Goal: Task Accomplishment & Management: Manage account settings

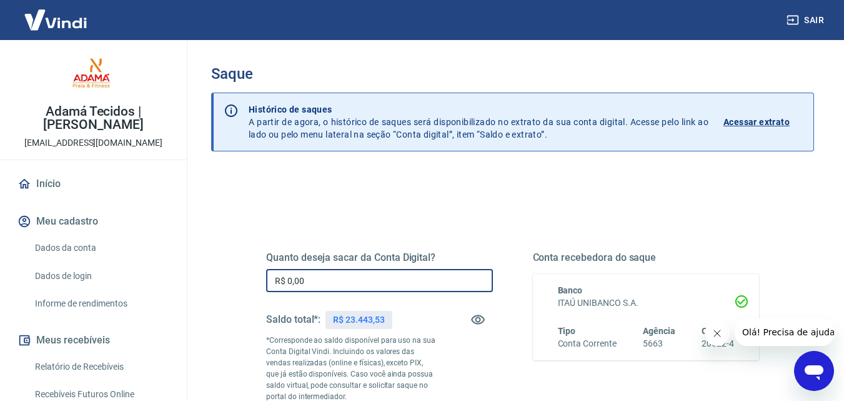
click at [335, 279] on input "R$ 0,00" at bounding box center [379, 280] width 227 height 23
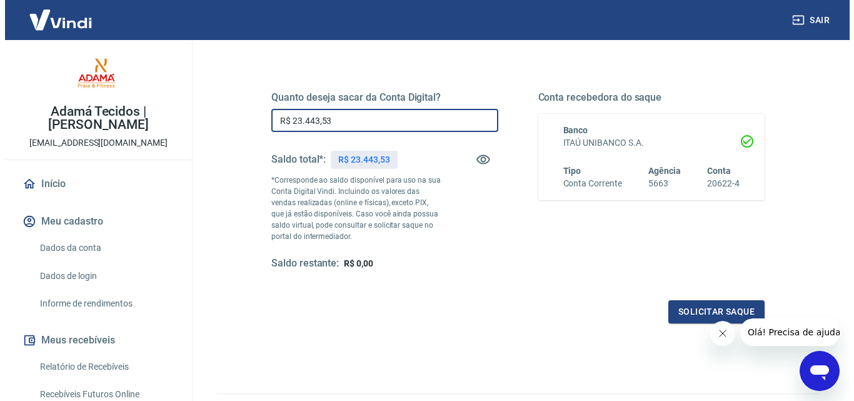
scroll to position [229, 0]
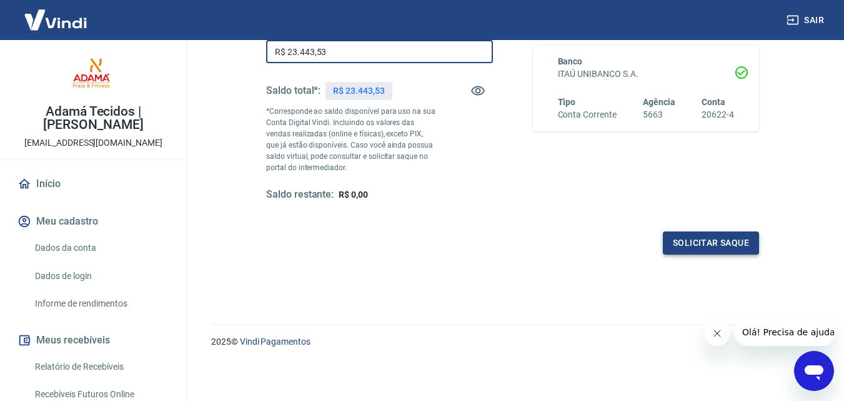
type input "R$ 23.443,53"
click at [698, 236] on button "Solicitar saque" at bounding box center [711, 242] width 96 height 23
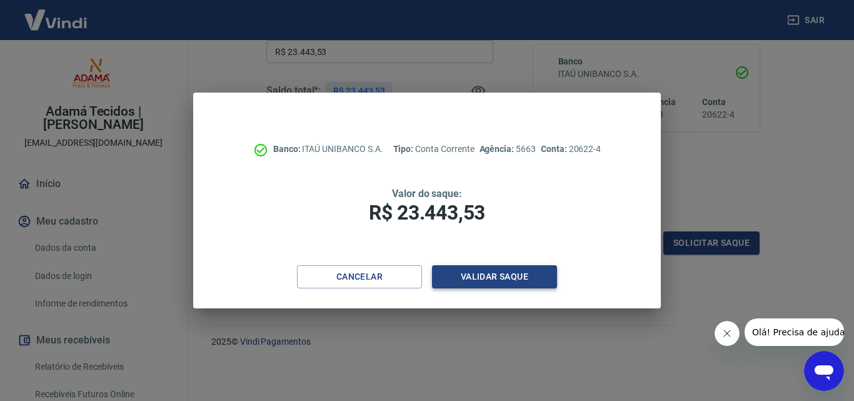
click at [488, 274] on button "Validar saque" at bounding box center [494, 276] width 125 height 23
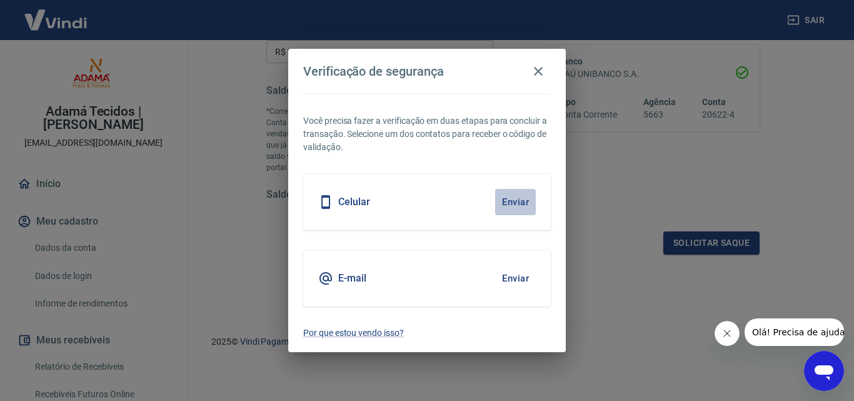
click at [511, 199] on button "Enviar" at bounding box center [515, 202] width 41 height 26
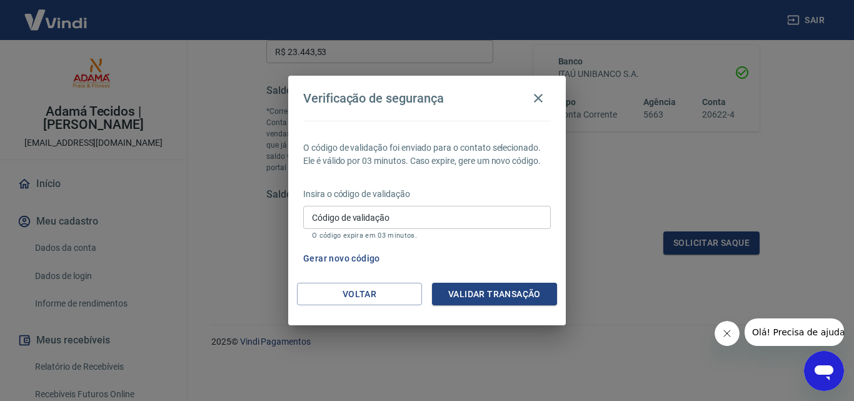
click at [377, 219] on input "Código de validação" at bounding box center [427, 217] width 248 height 23
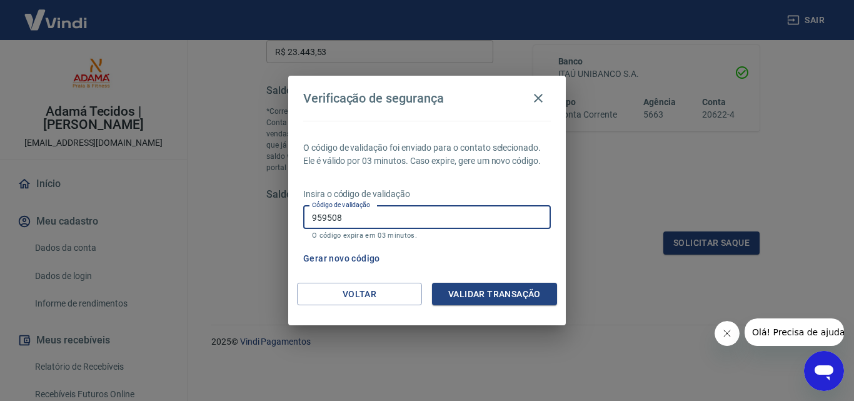
click at [501, 289] on button "Validar transação" at bounding box center [494, 294] width 125 height 23
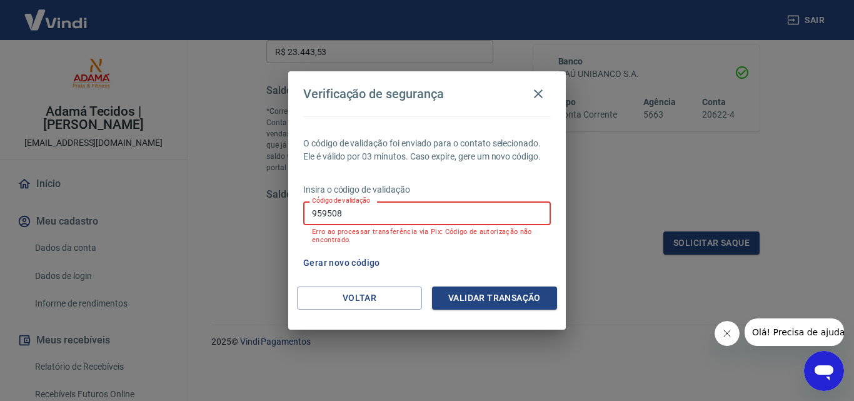
drag, startPoint x: 388, startPoint y: 211, endPoint x: 236, endPoint y: 214, distance: 151.9
click at [236, 214] on div "Verificação de segurança O código de validação foi enviado para o contato selec…" at bounding box center [427, 200] width 854 height 401
type input "506383"
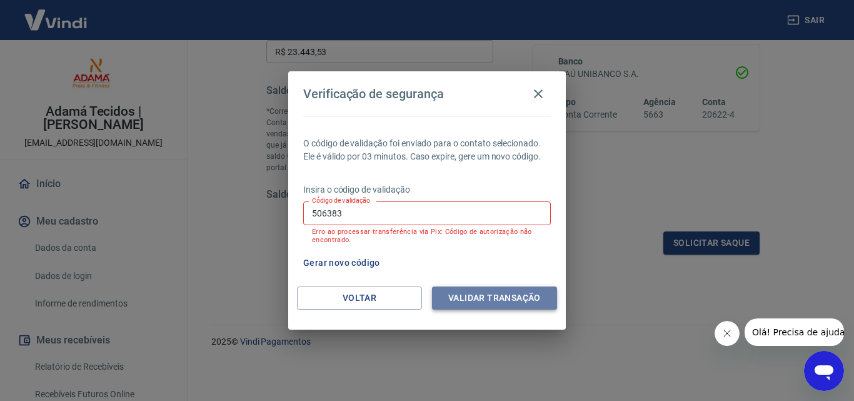
click at [483, 296] on button "Validar transação" at bounding box center [494, 297] width 125 height 23
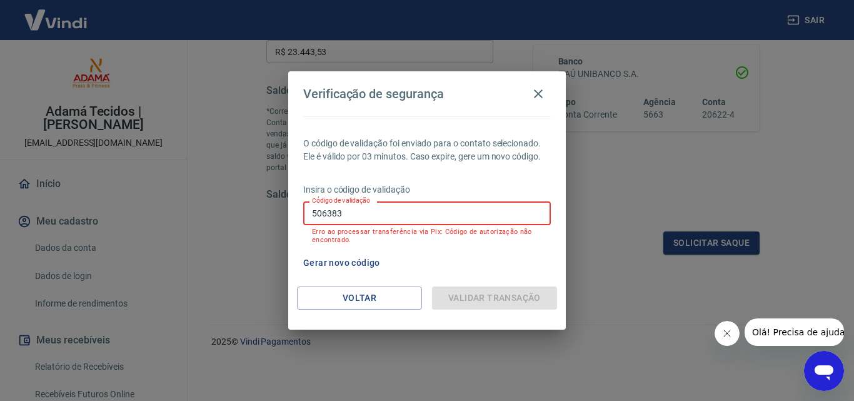
drag, startPoint x: 379, startPoint y: 216, endPoint x: 276, endPoint y: 217, distance: 103.8
click at [276, 217] on div "Verificação de segurança O código de validação foi enviado para o contato selec…" at bounding box center [427, 200] width 854 height 401
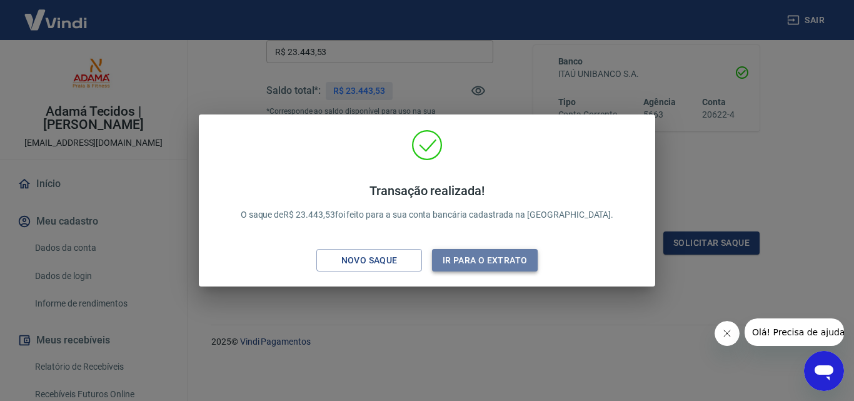
click at [466, 258] on button "Ir para o extrato" at bounding box center [485, 260] width 106 height 23
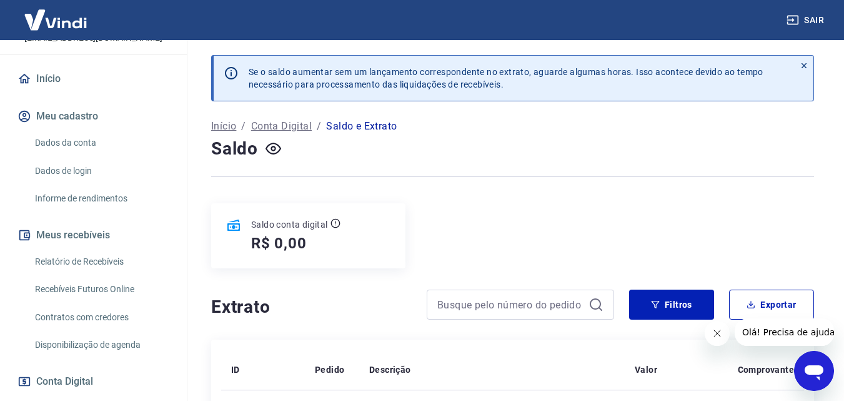
scroll to position [113, 0]
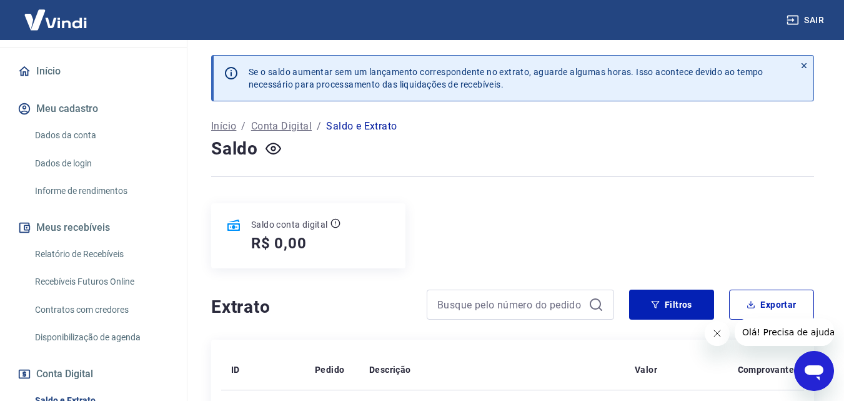
click at [93, 281] on link "Recebíveis Futuros Online" at bounding box center [101, 282] width 142 height 26
click at [804, 14] on button "Sair" at bounding box center [806, 20] width 45 height 23
